Goal: Entertainment & Leisure: Browse casually

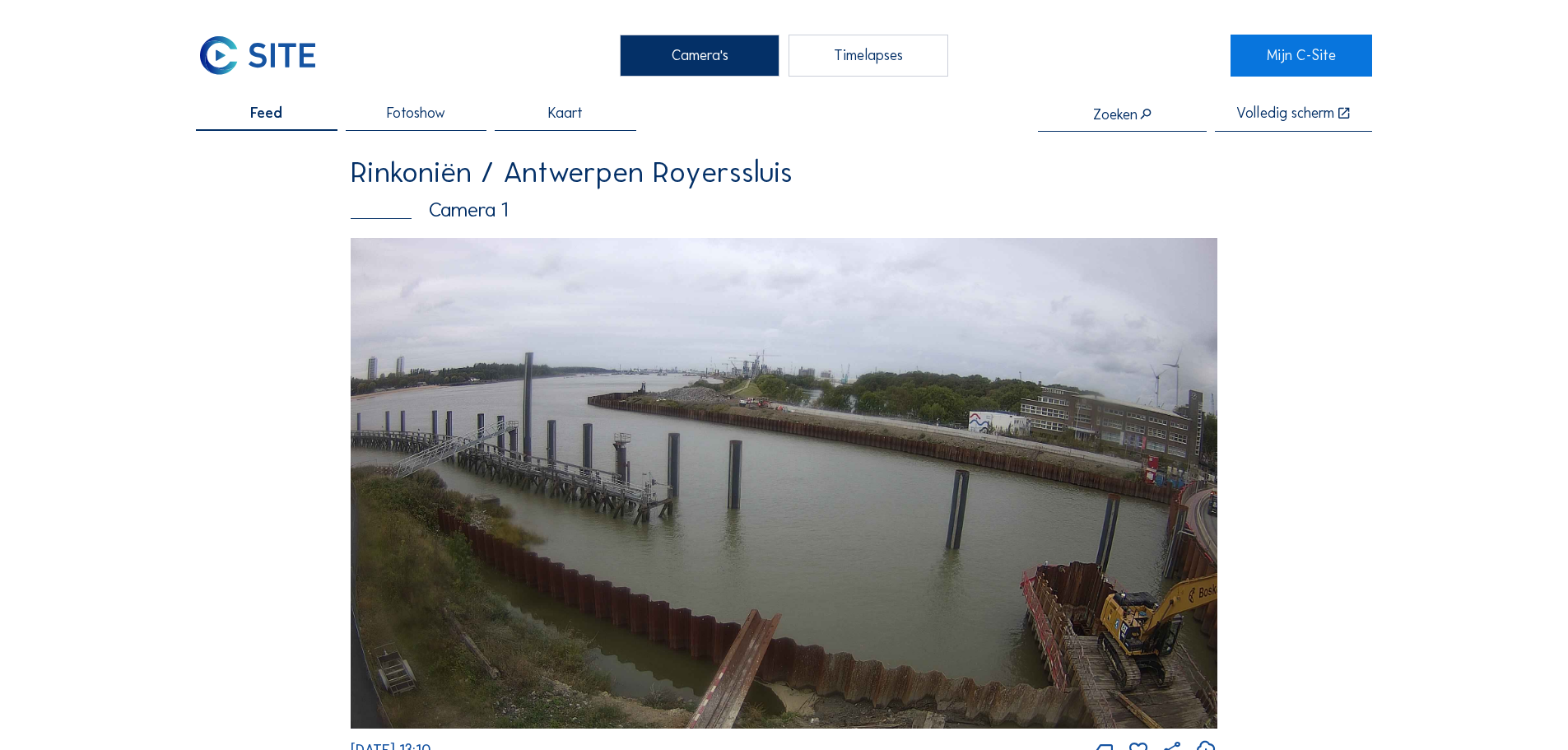
scroll to position [2800, 0]
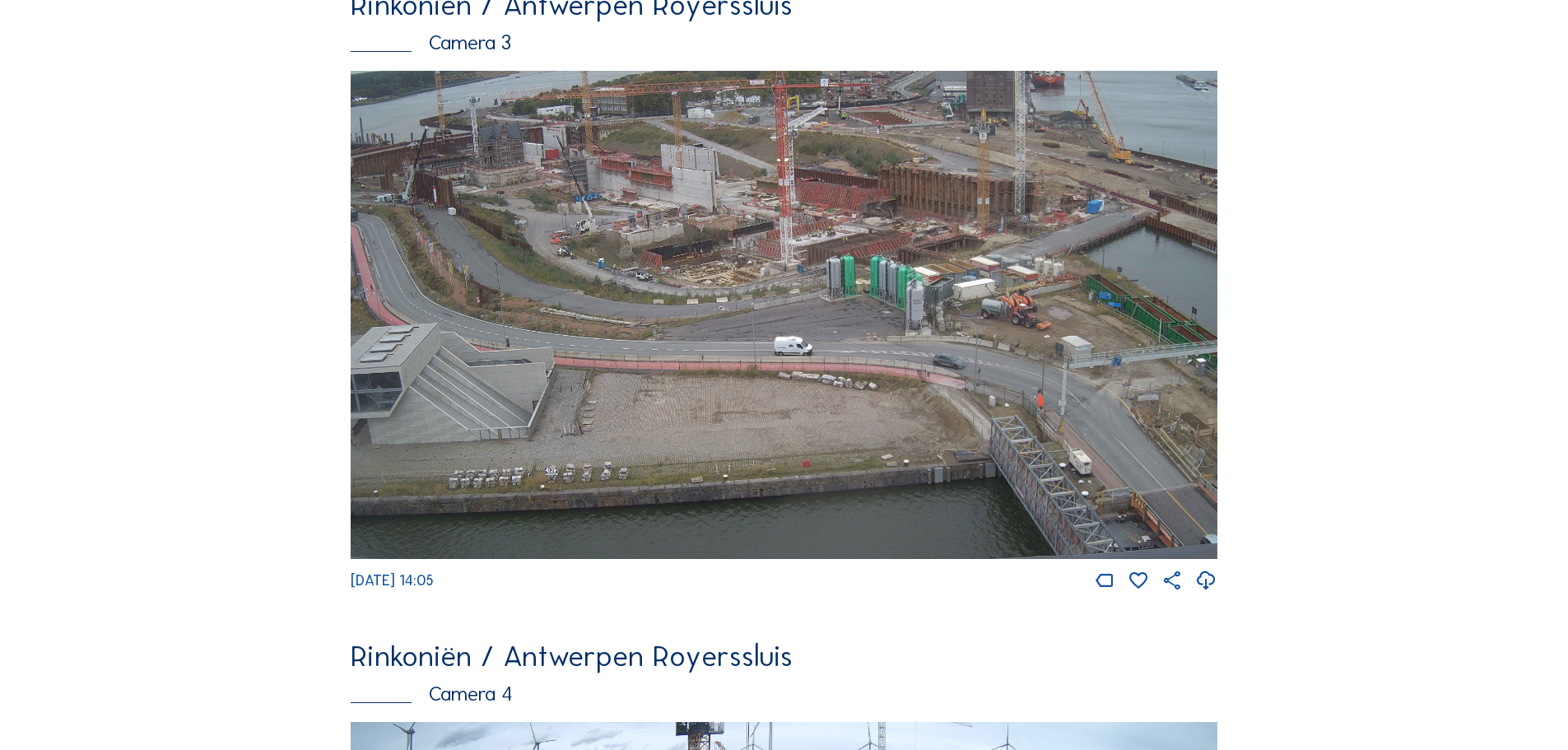
scroll to position [2800, 0]
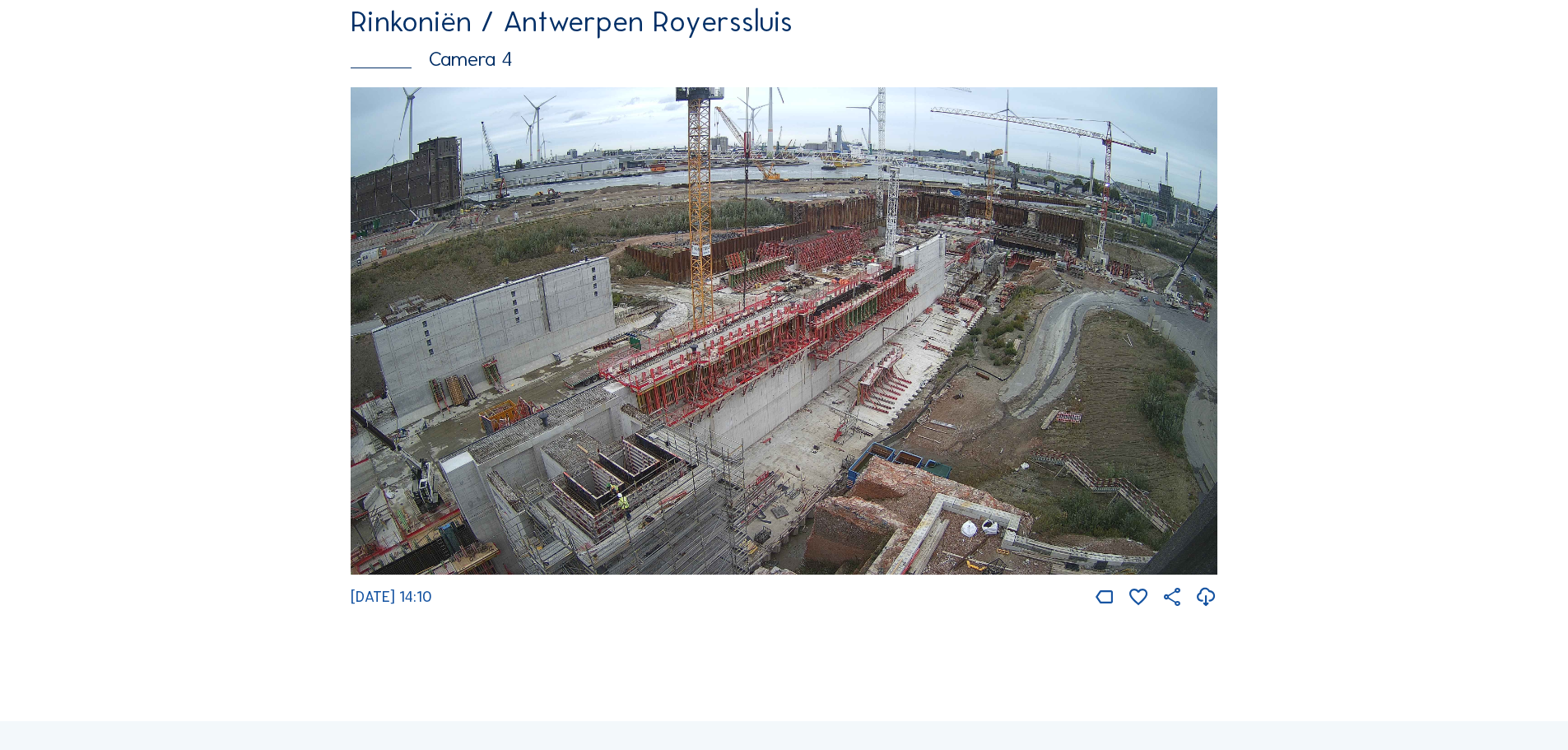
scroll to position [2800, 0]
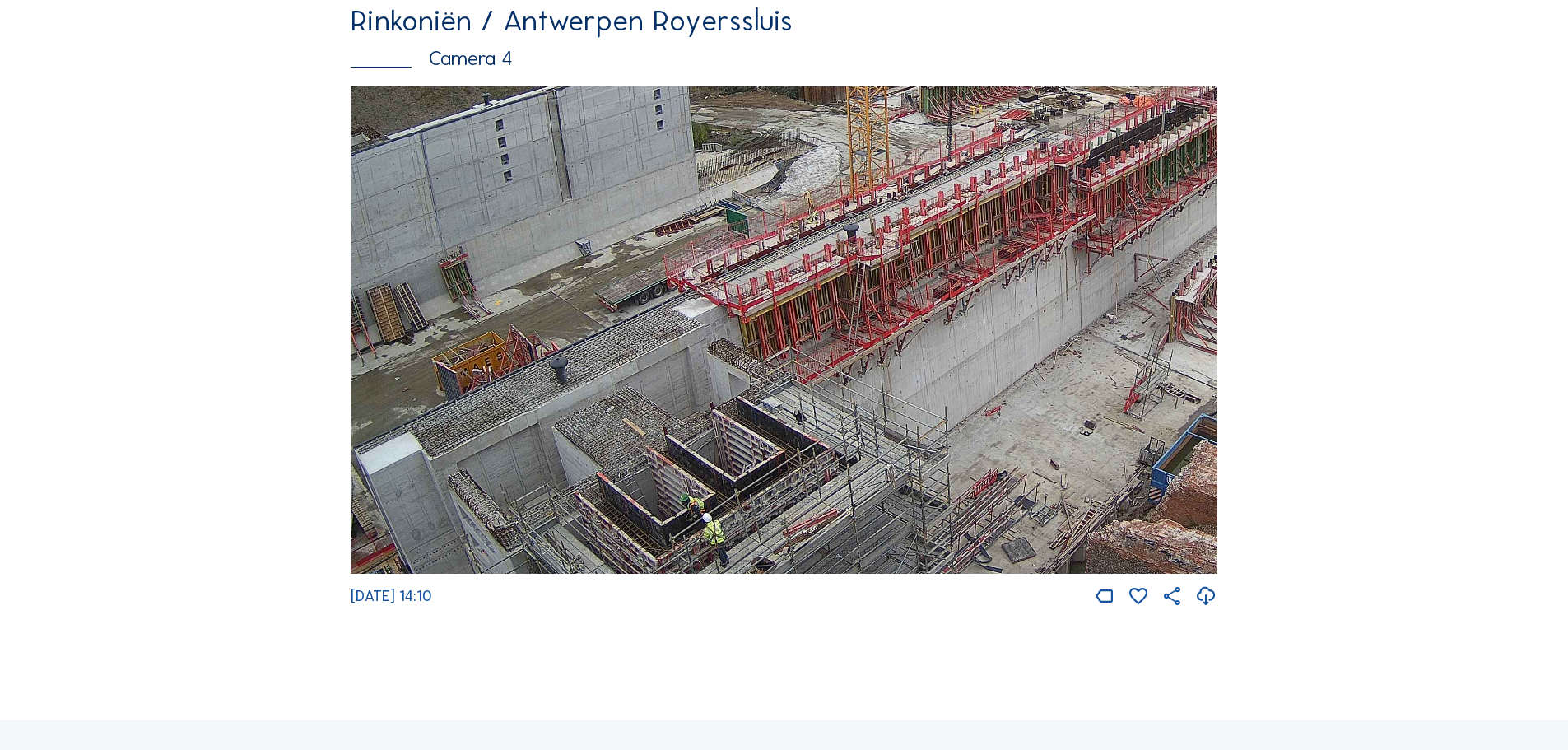
drag, startPoint x: 880, startPoint y: 326, endPoint x: 1499, endPoint y: 102, distance: 658.3
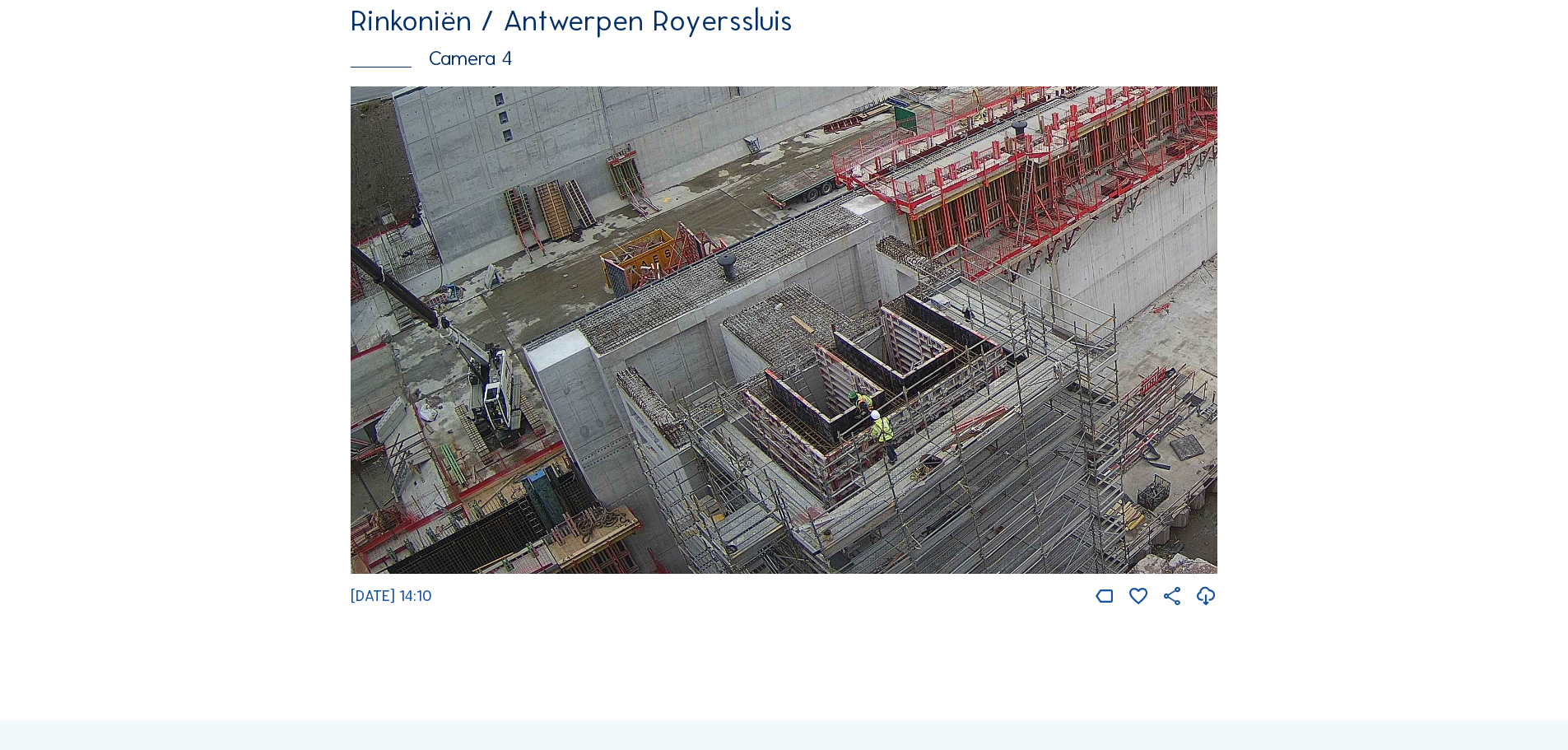
drag, startPoint x: 826, startPoint y: 224, endPoint x: 864, endPoint y: 160, distance: 74.4
click at [863, 161] on img at bounding box center [784, 330] width 867 height 489
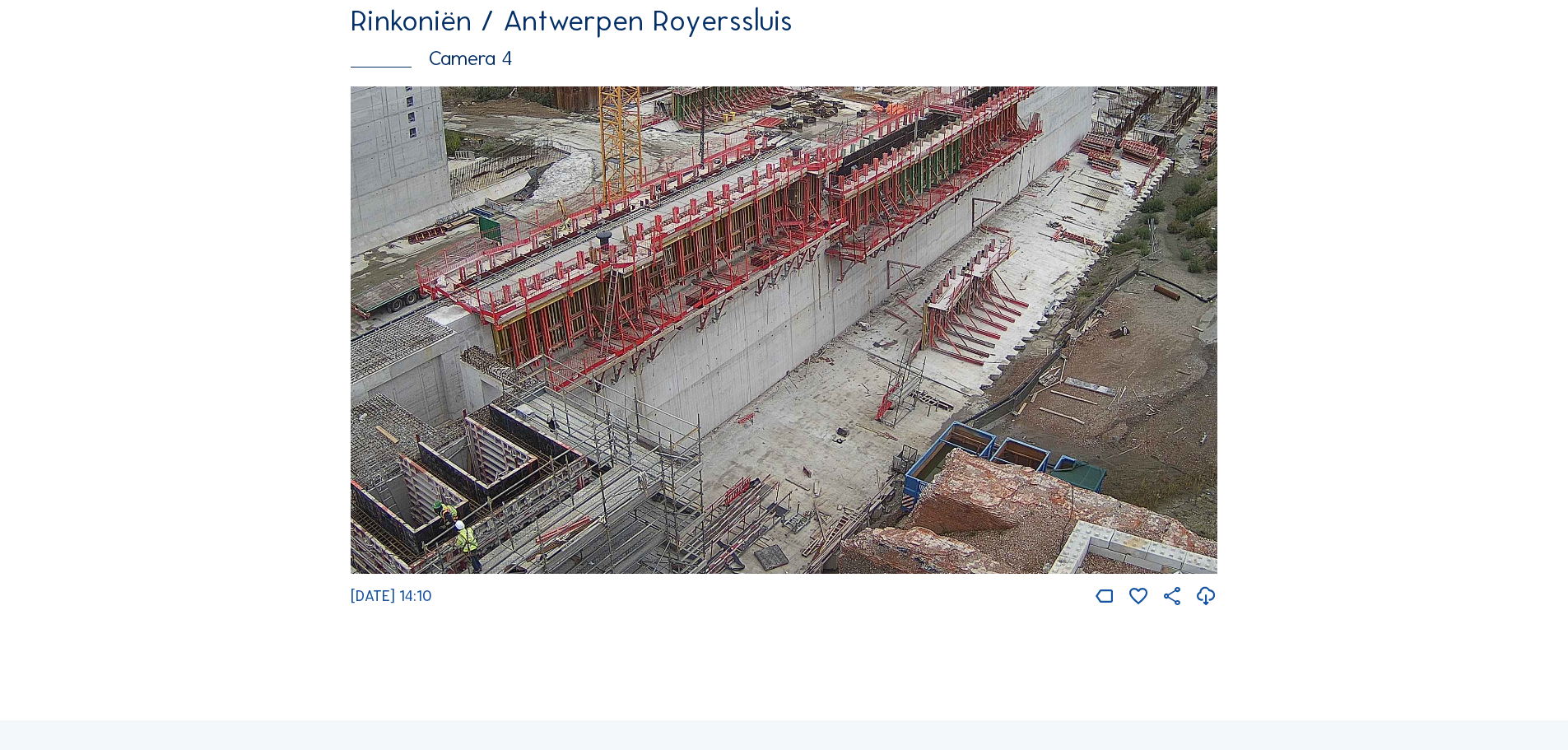
drag, startPoint x: 981, startPoint y: 323, endPoint x: 321, endPoint y: 483, distance: 679.1
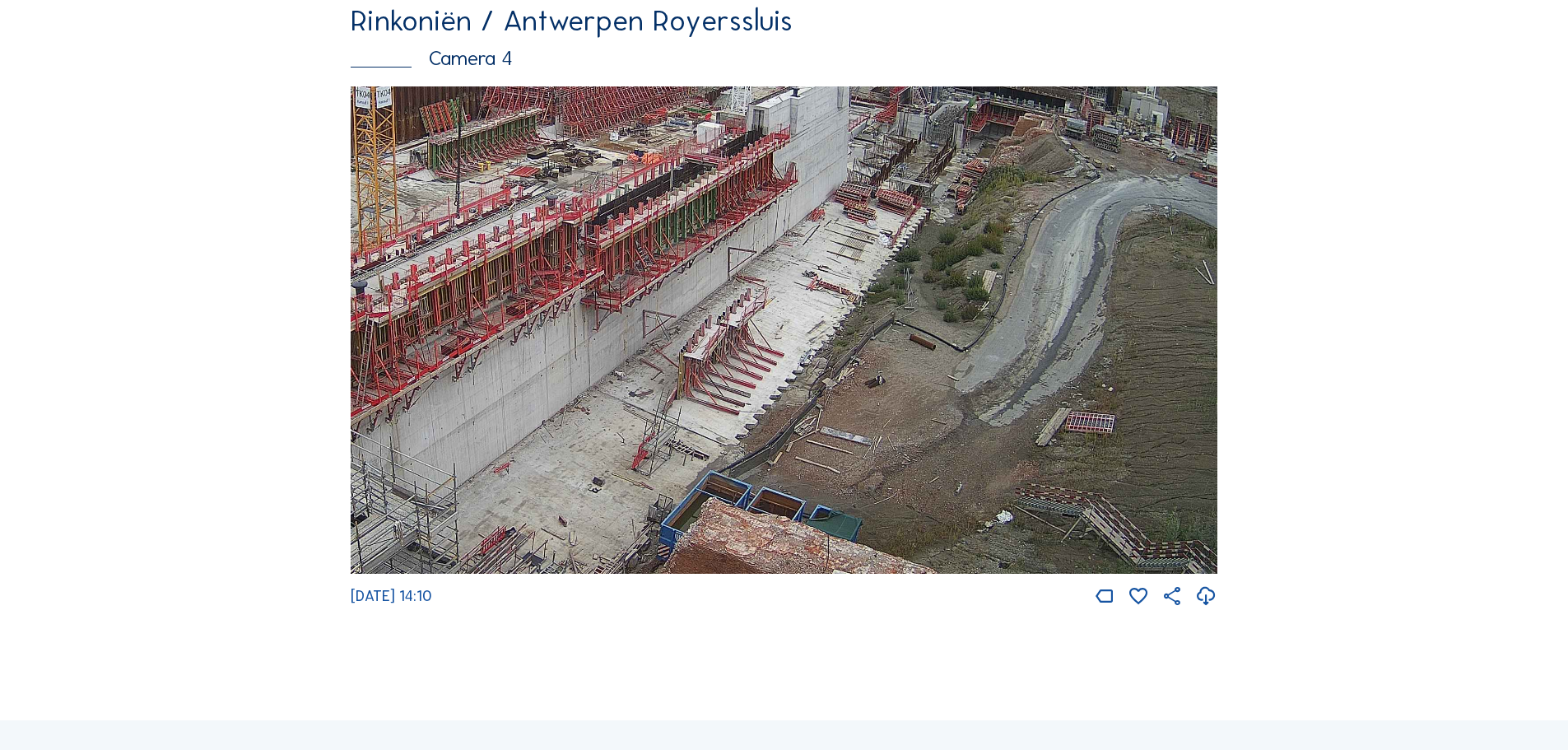
drag, startPoint x: 766, startPoint y: 296, endPoint x: 775, endPoint y: 307, distance: 14.2
click at [775, 307] on img at bounding box center [784, 330] width 867 height 489
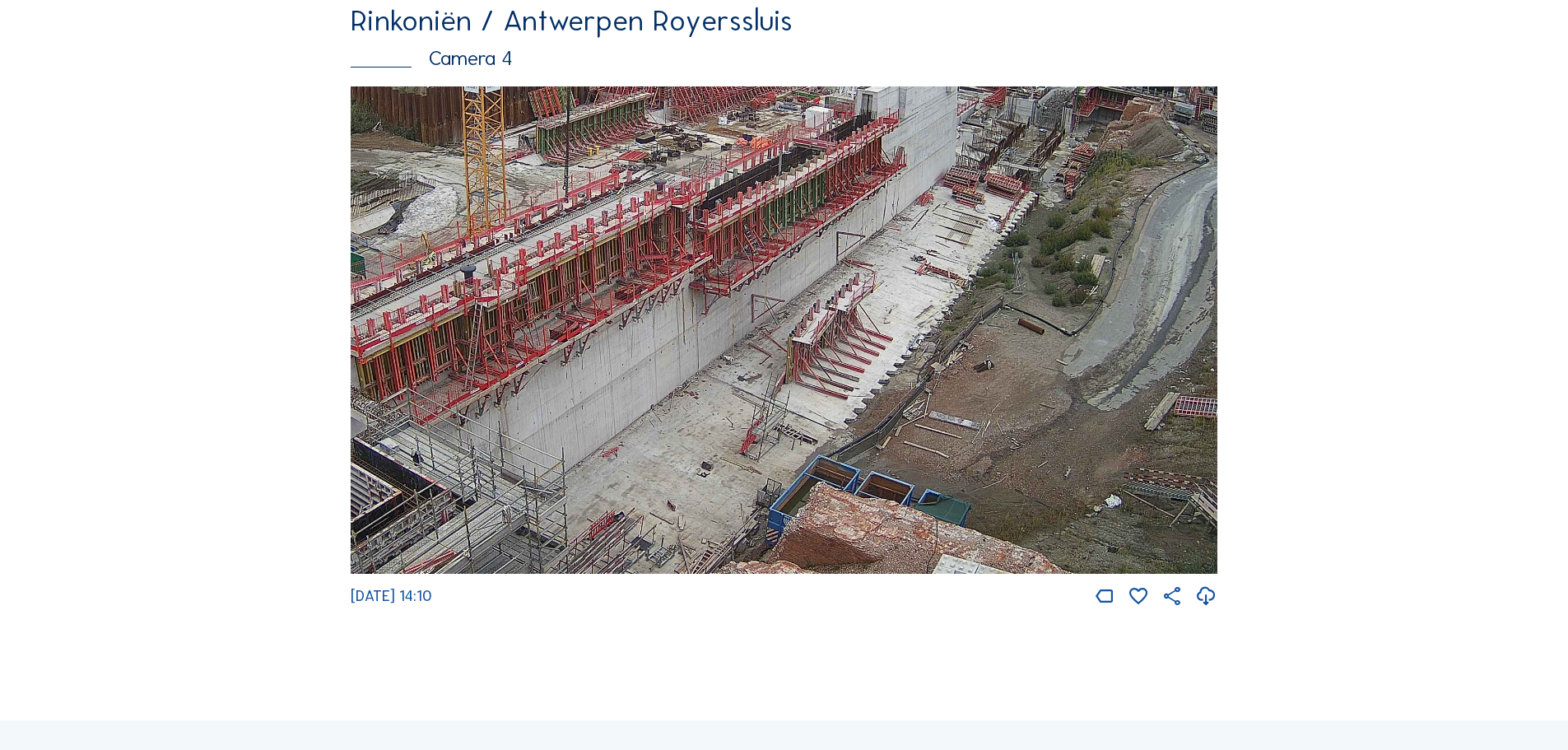
drag, startPoint x: 733, startPoint y: 414, endPoint x: 1027, endPoint y: 280, distance: 323.1
click at [1045, 258] on img at bounding box center [784, 330] width 867 height 489
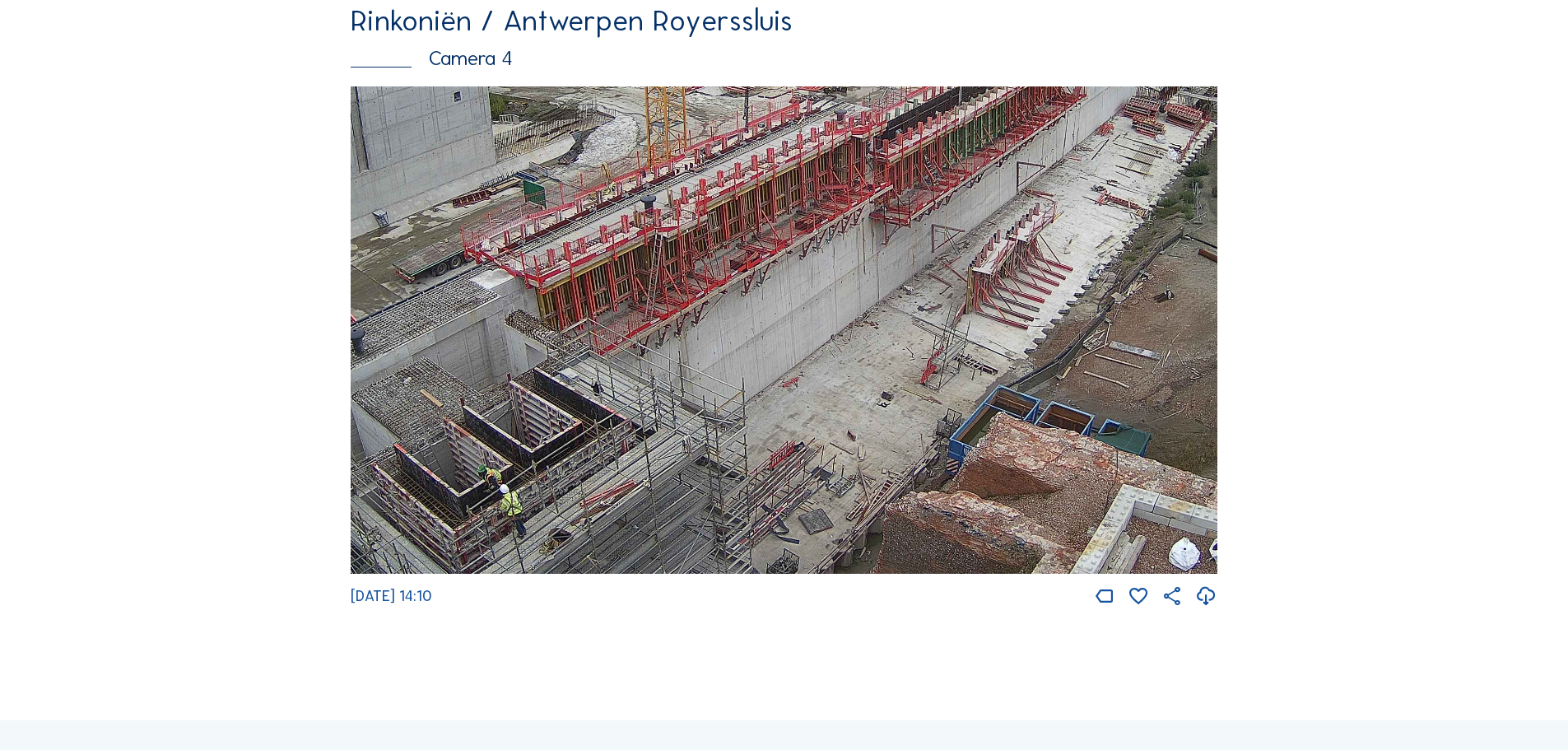
drag, startPoint x: 1150, startPoint y: 357, endPoint x: 1082, endPoint y: 407, distance: 84.4
click at [1082, 407] on img at bounding box center [784, 330] width 867 height 489
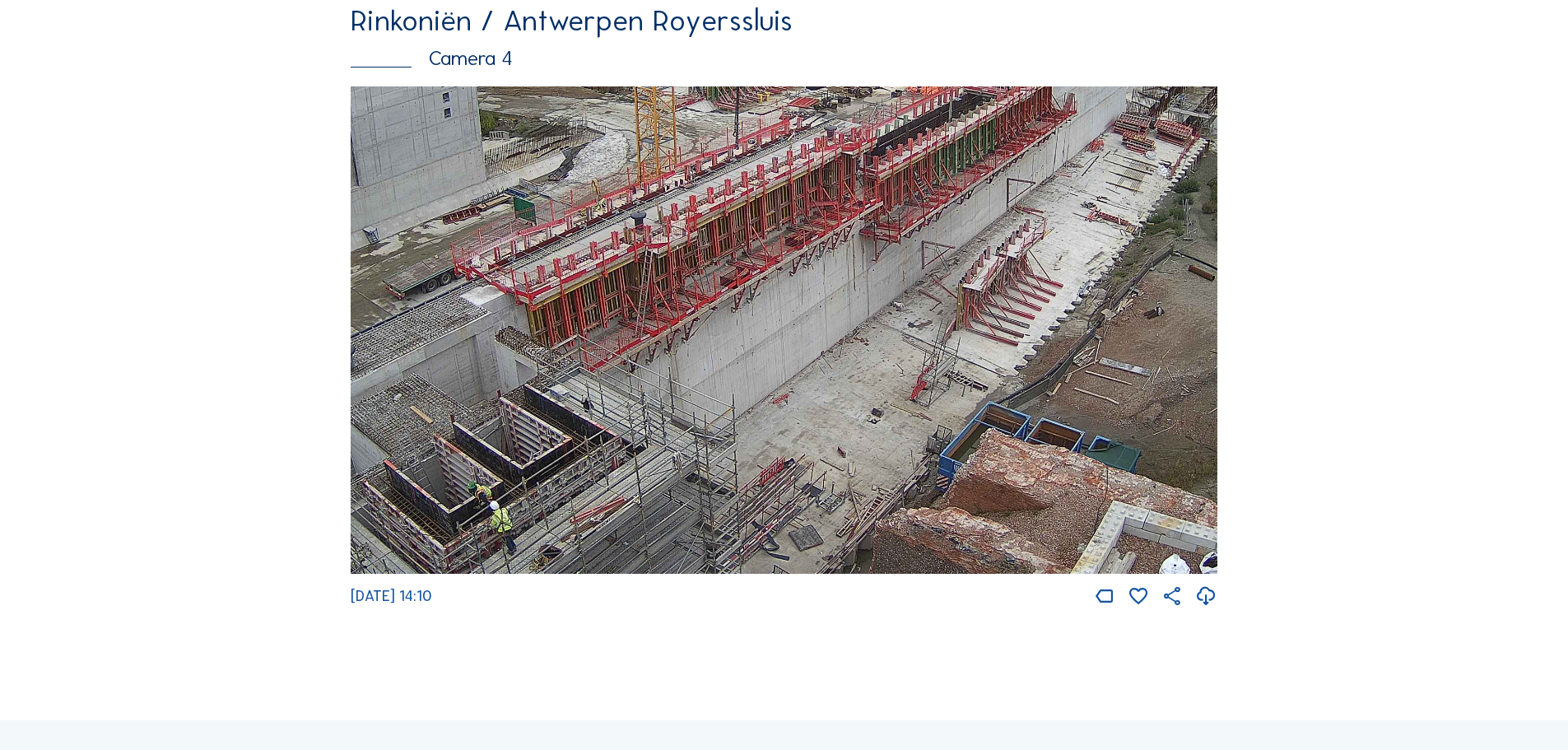
drag, startPoint x: 1172, startPoint y: 275, endPoint x: 1126, endPoint y: 327, distance: 69.4
click at [1126, 327] on img at bounding box center [784, 330] width 867 height 489
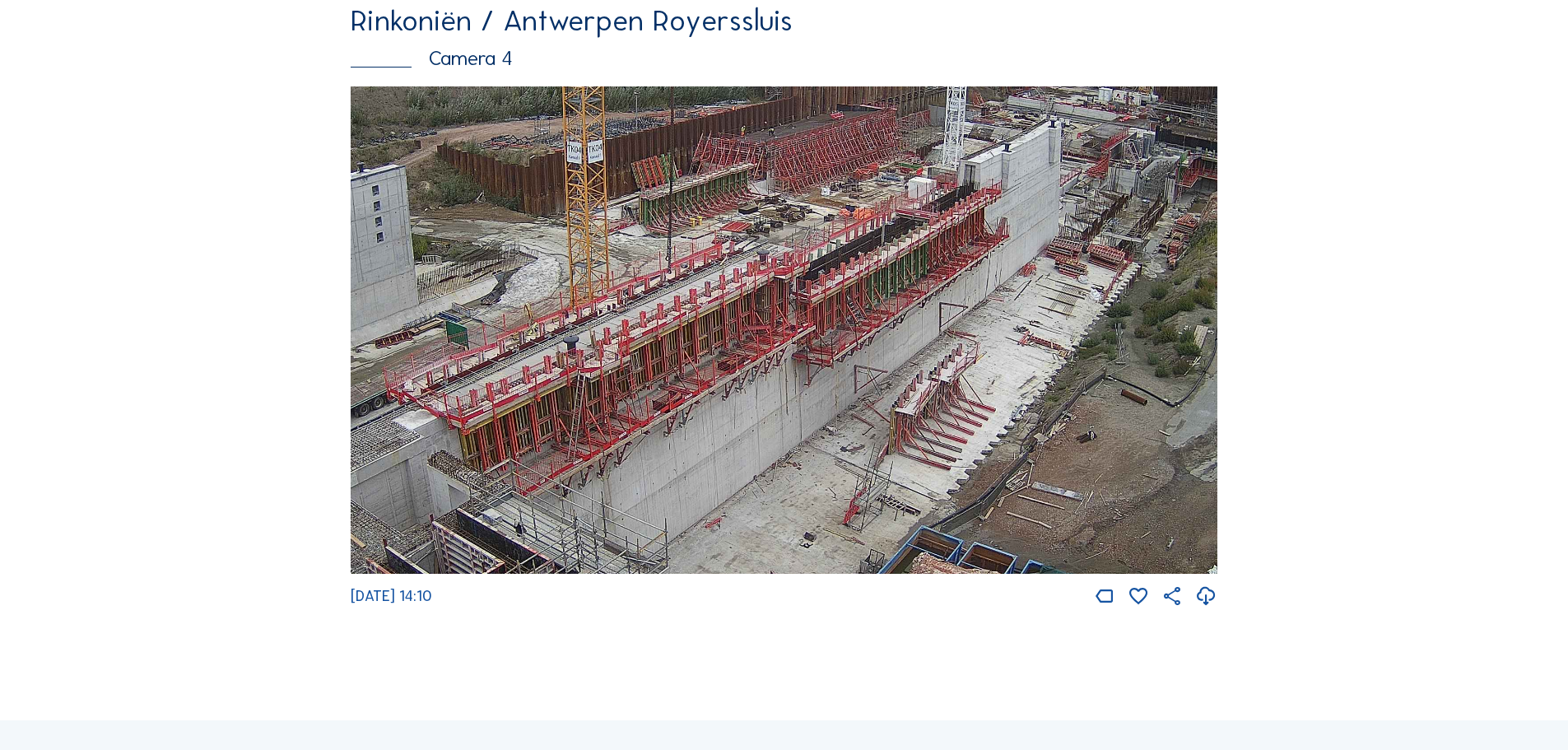
click at [1149, 367] on img at bounding box center [784, 330] width 867 height 489
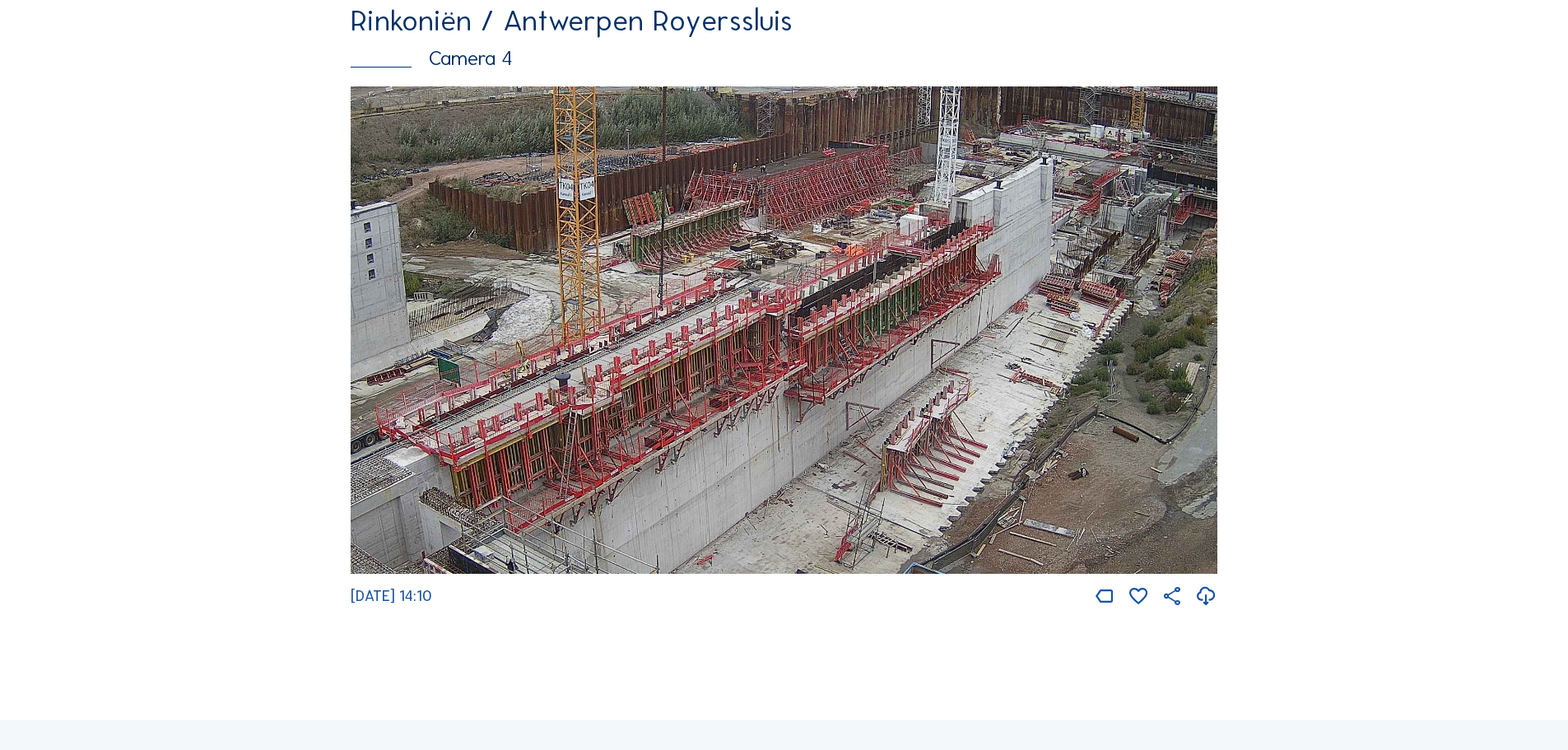
drag, startPoint x: 1133, startPoint y: 350, endPoint x: 1126, endPoint y: 388, distance: 38.6
click at [1126, 388] on img at bounding box center [784, 330] width 867 height 489
